Goal: Task Accomplishment & Management: Use online tool/utility

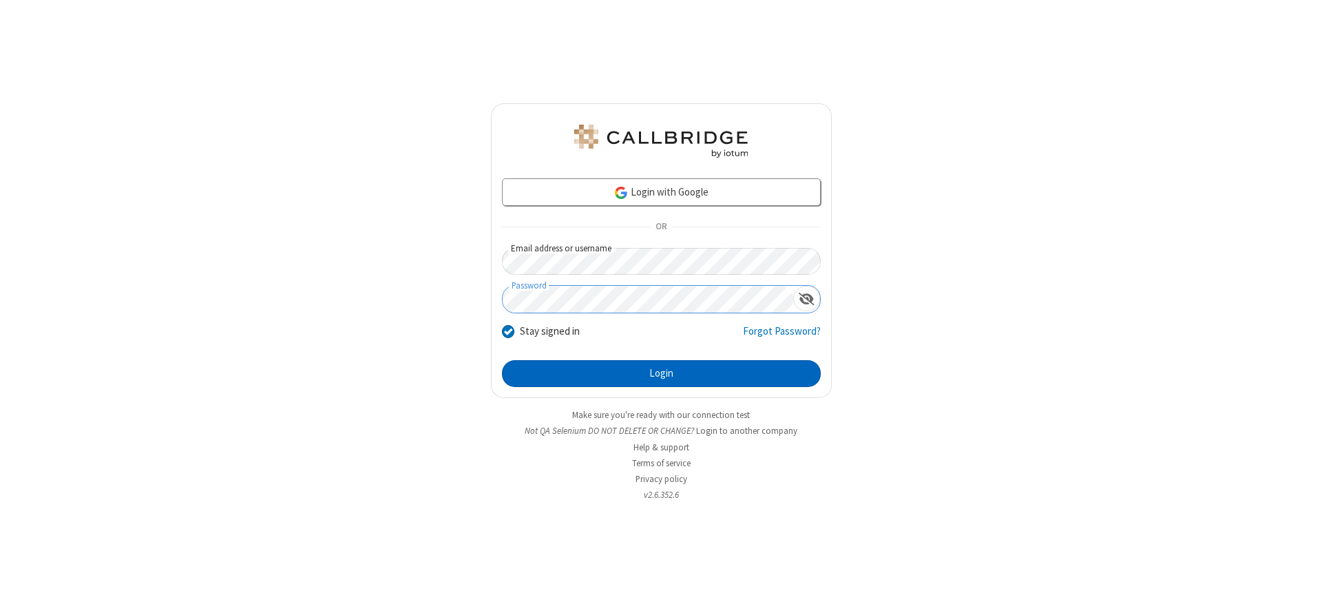
click at [661, 373] on button "Login" at bounding box center [661, 374] width 319 height 28
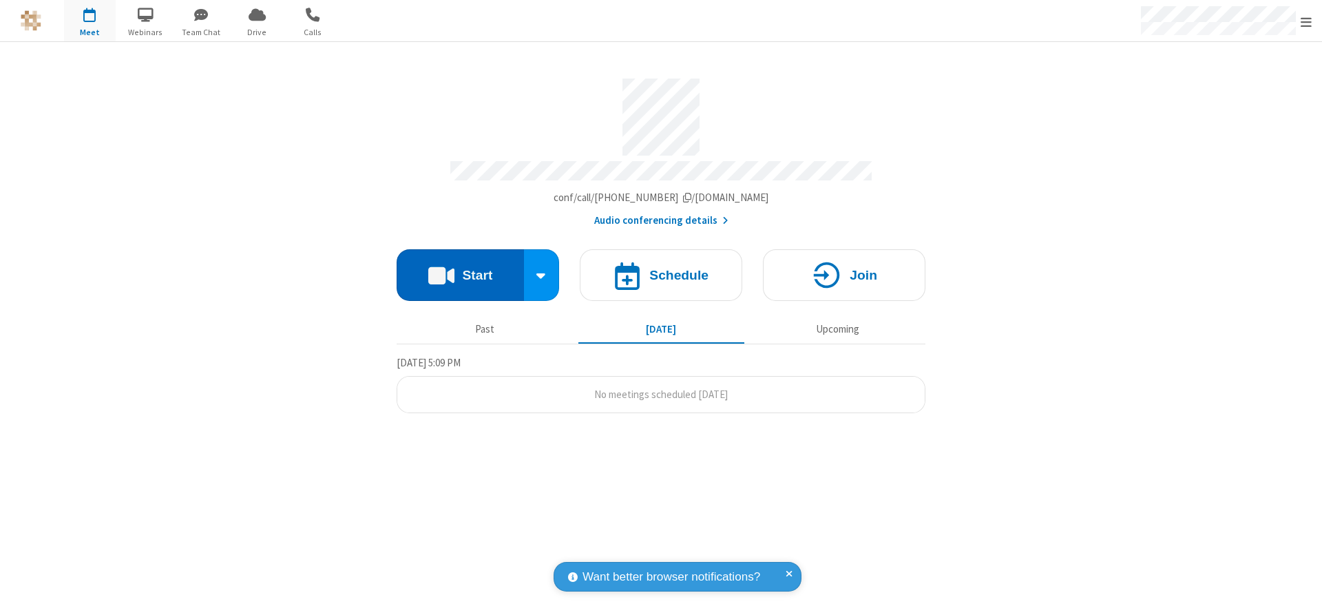
click at [460, 270] on button "Start" at bounding box center [460, 275] width 127 height 52
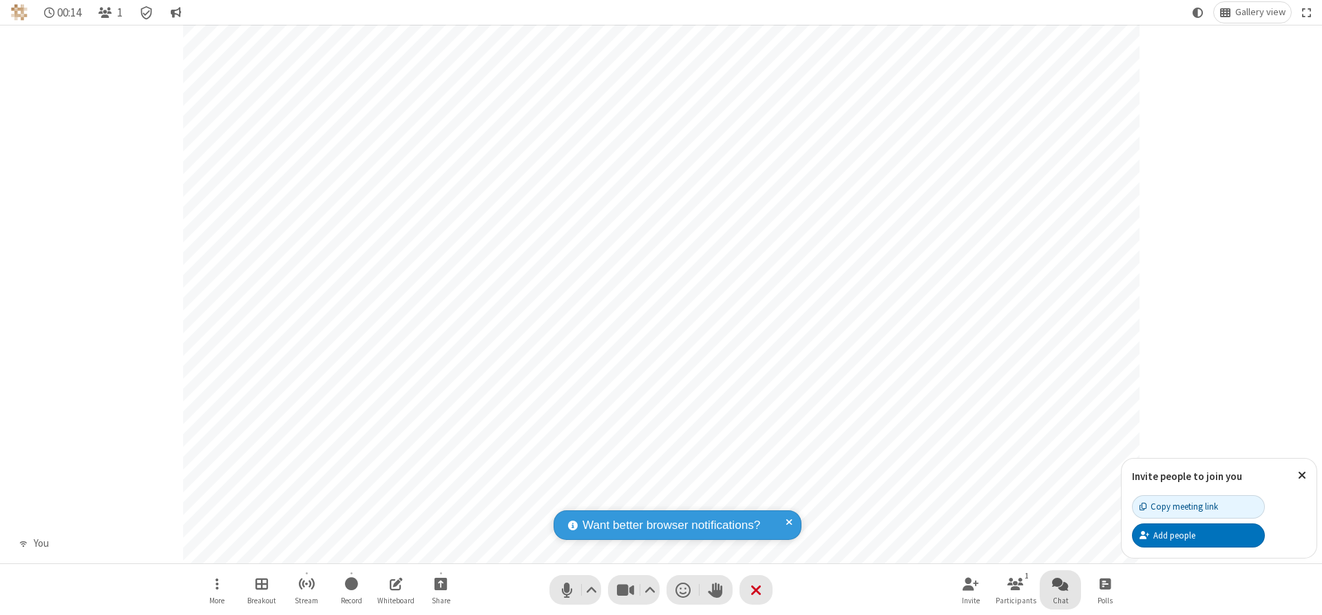
click at [1060, 583] on span "Open chat" at bounding box center [1060, 583] width 17 height 17
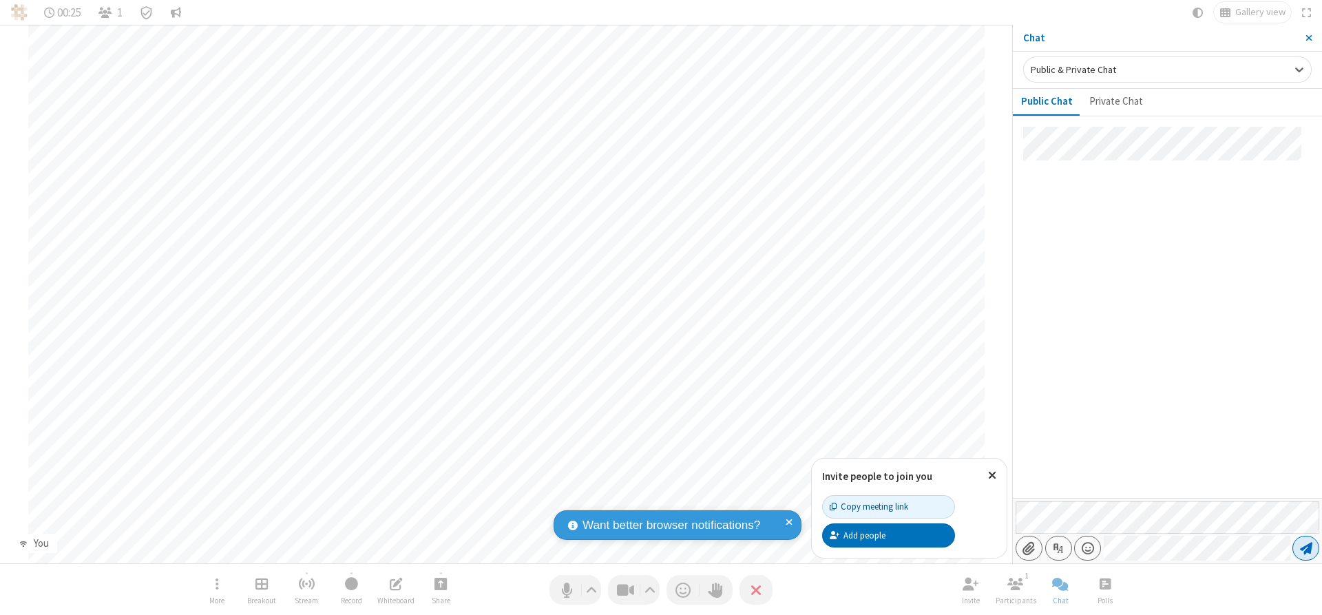
click at [1306, 548] on span "Send message" at bounding box center [1306, 548] width 12 height 14
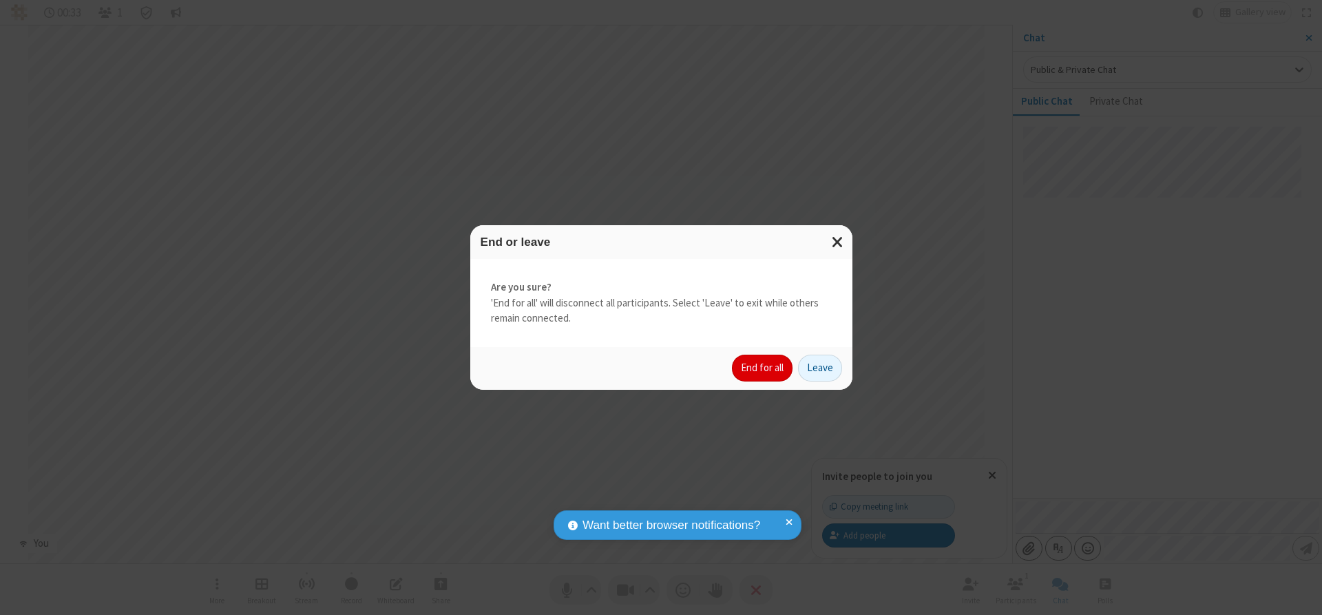
click at [763, 368] on button "End for all" at bounding box center [762, 369] width 61 height 28
